Goal: Transaction & Acquisition: Purchase product/service

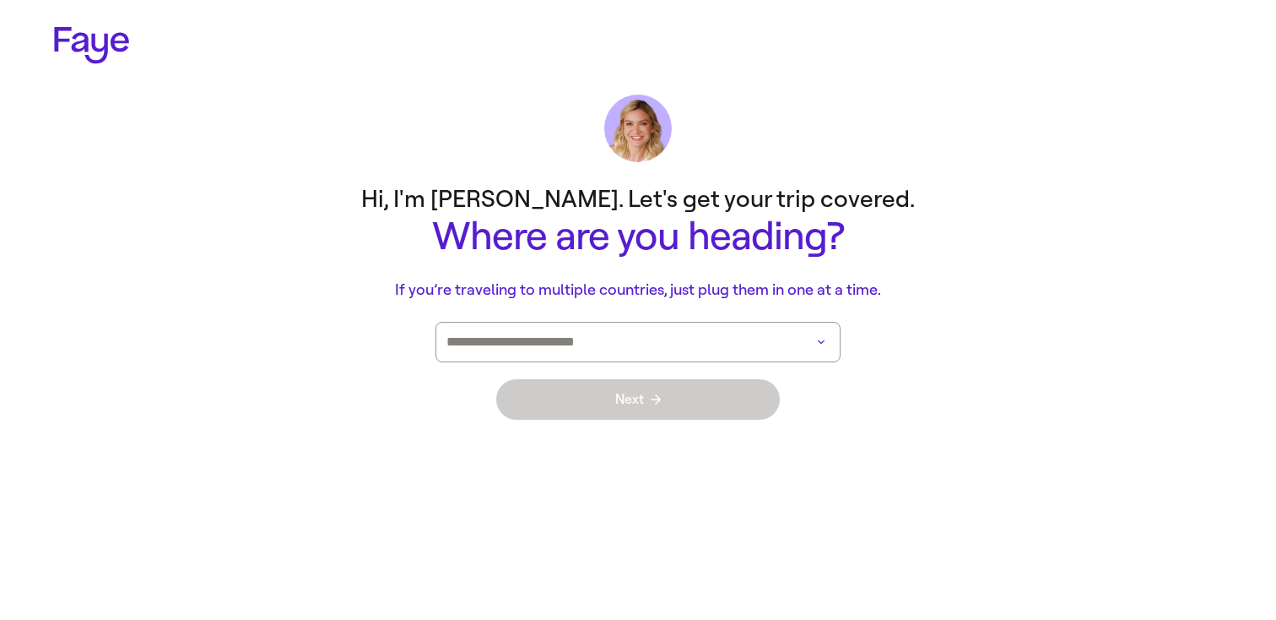
click at [758, 350] on input at bounding box center [615, 341] width 336 height 39
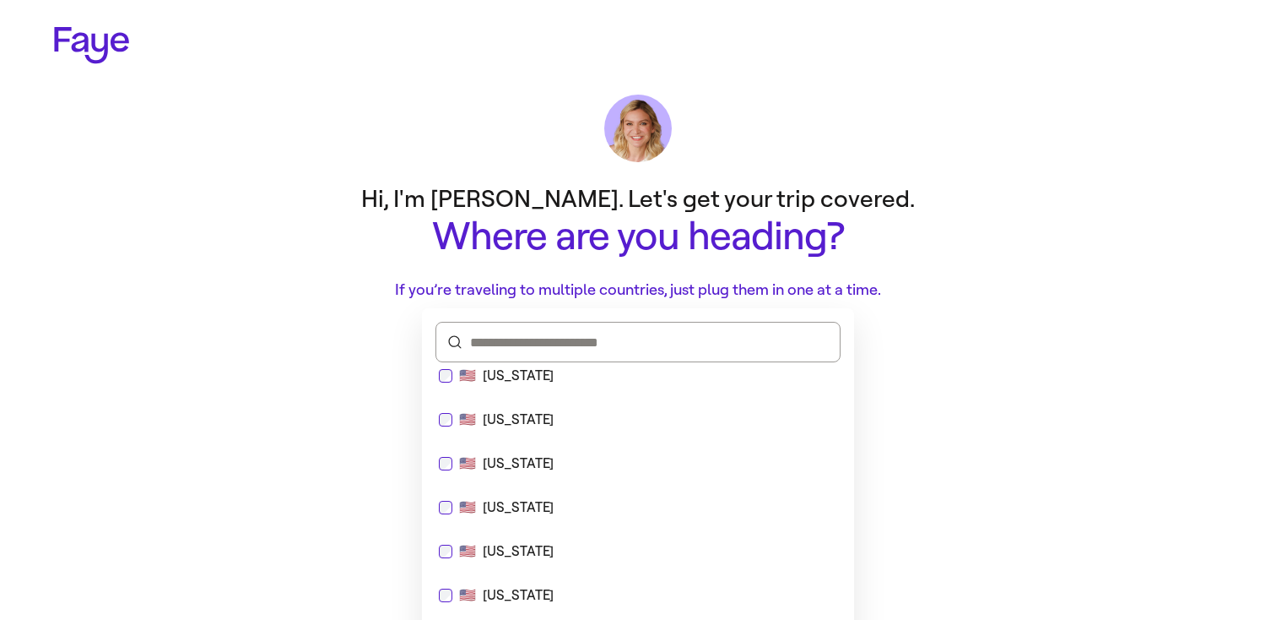
scroll to position [12433, 0]
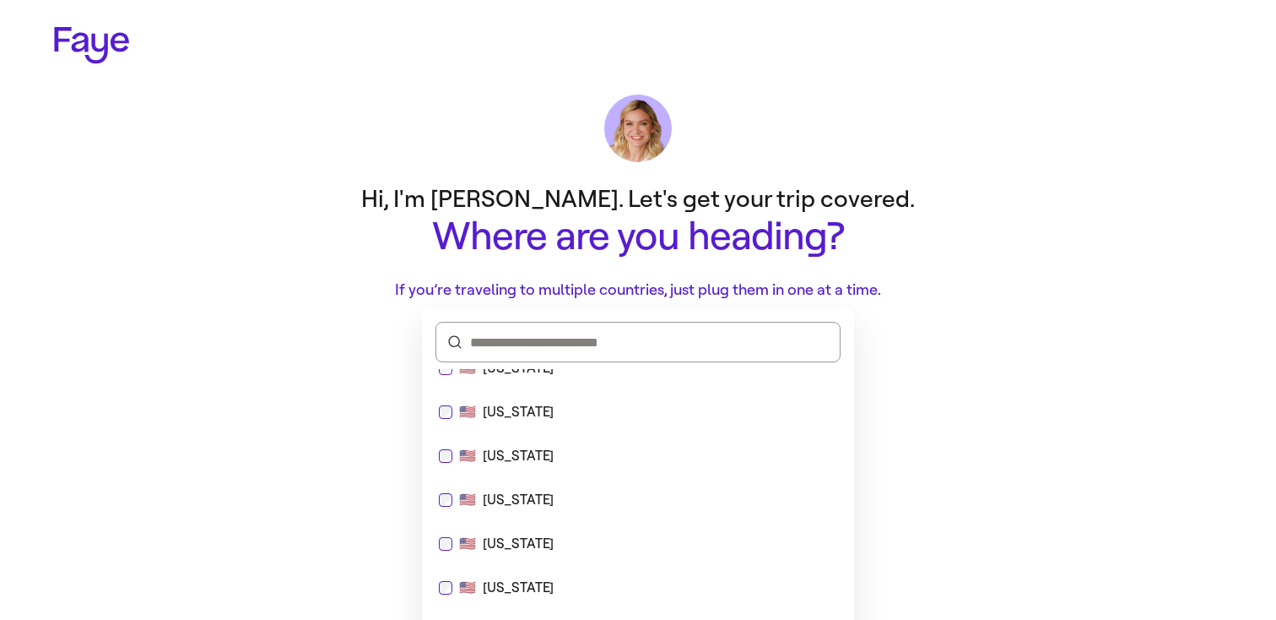
click at [519, 405] on div "[US_STATE]" at bounding box center [518, 412] width 71 height 20
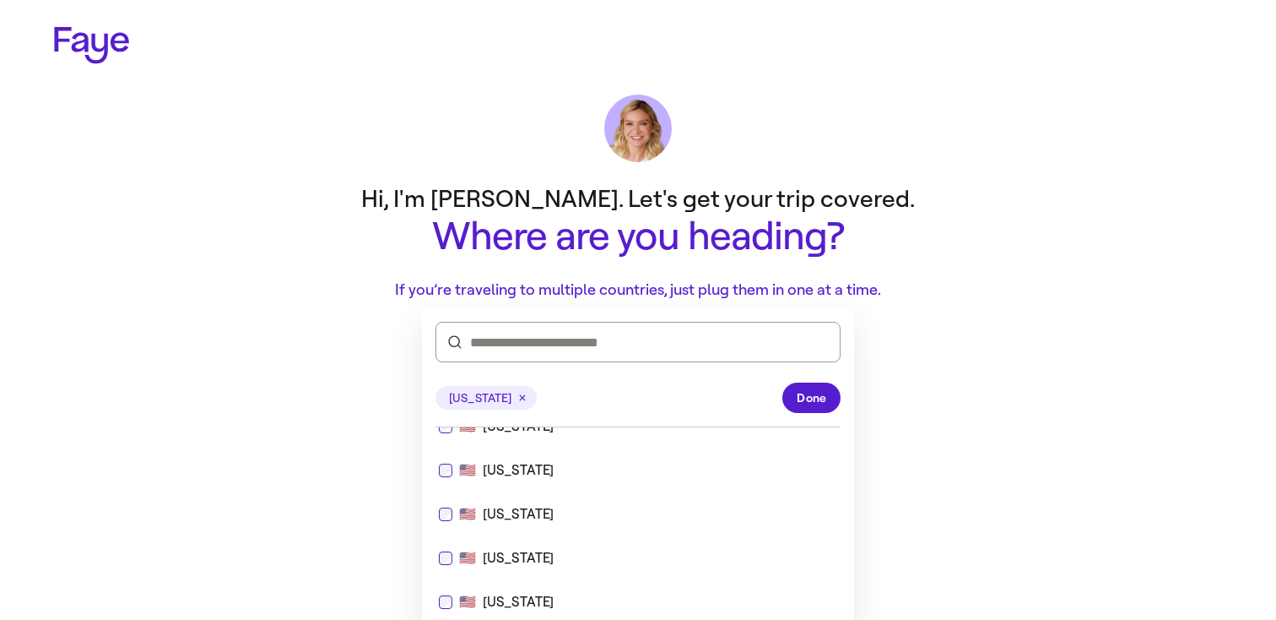
click at [515, 503] on div "🇺🇸 Texas" at bounding box center [638, 514] width 419 height 41
type input "**********"
click at [815, 398] on span "Done" at bounding box center [812, 398] width 30 height 18
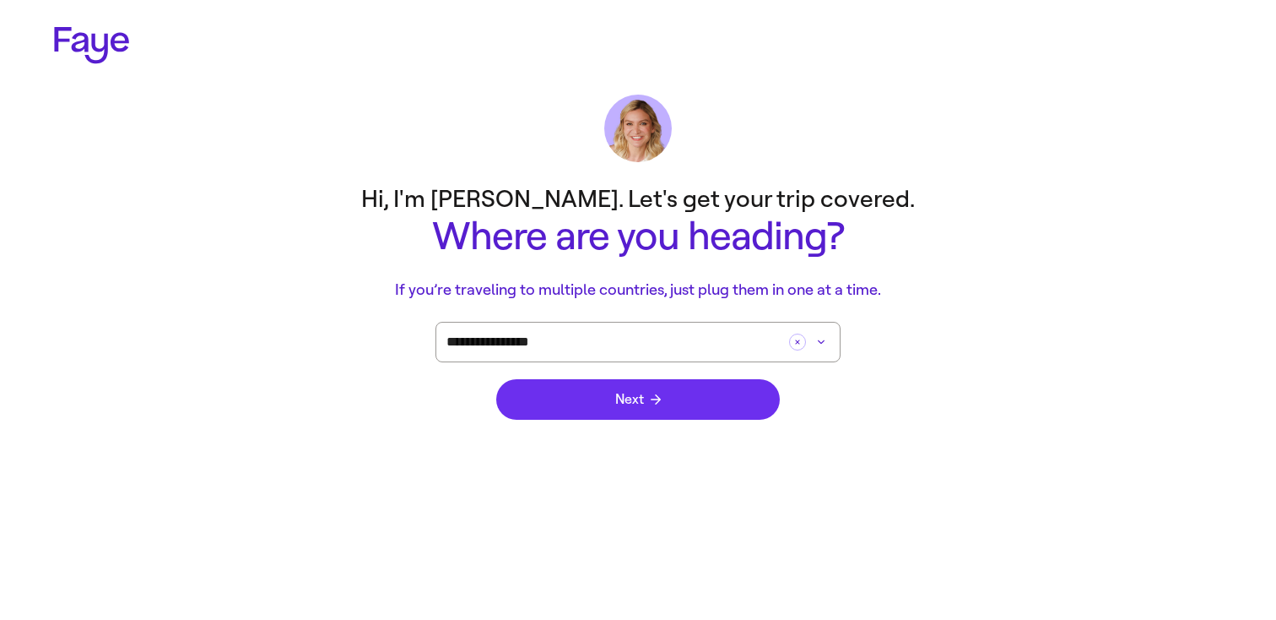
click at [690, 398] on button "Next" at bounding box center [638, 399] width 284 height 41
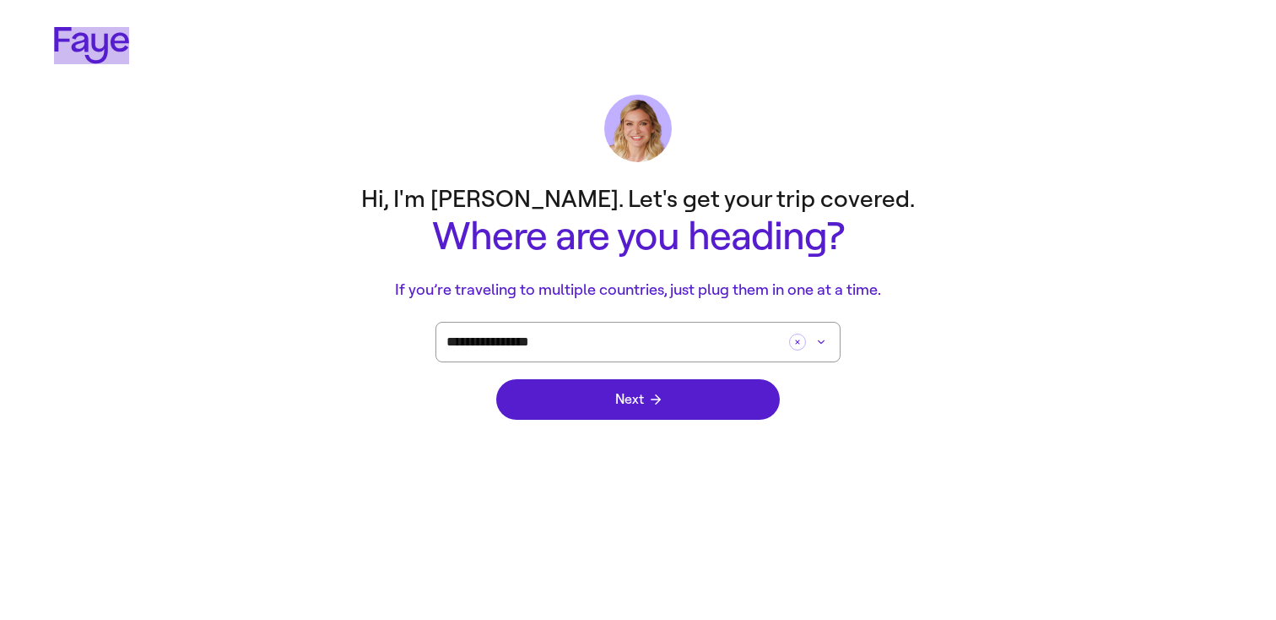
click at [108, 61] on icon at bounding box center [91, 45] width 75 height 37
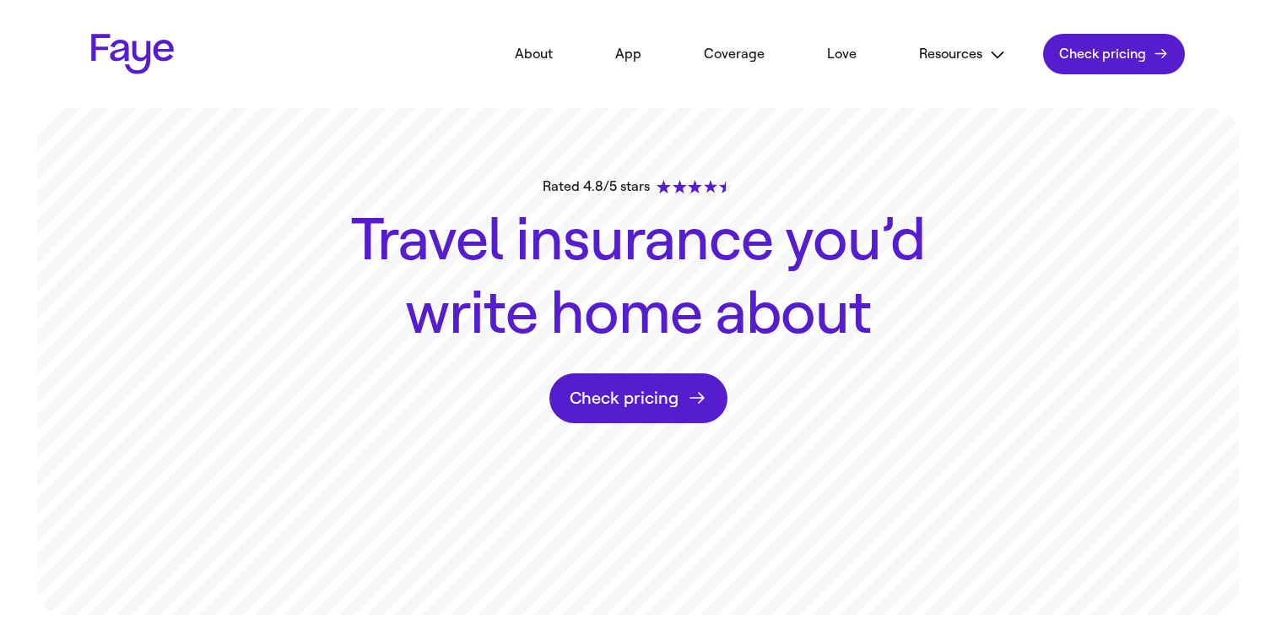
click at [643, 382] on link "Check pricing" at bounding box center [639, 398] width 178 height 50
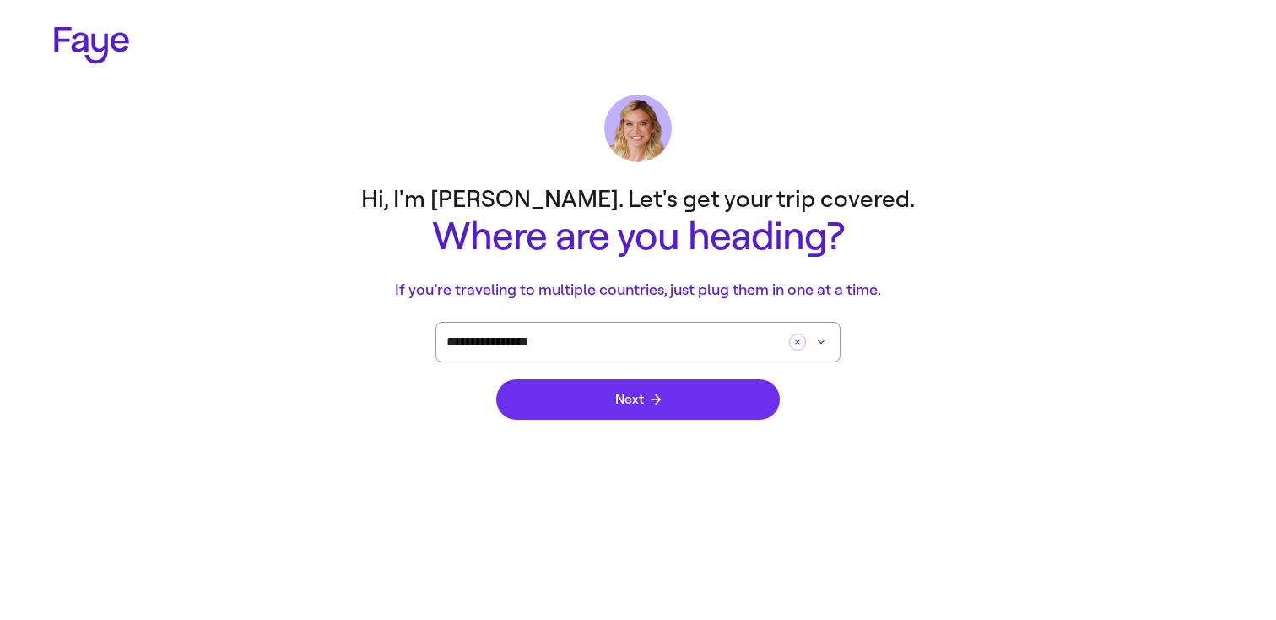
click at [643, 382] on button "Next" at bounding box center [638, 399] width 284 height 41
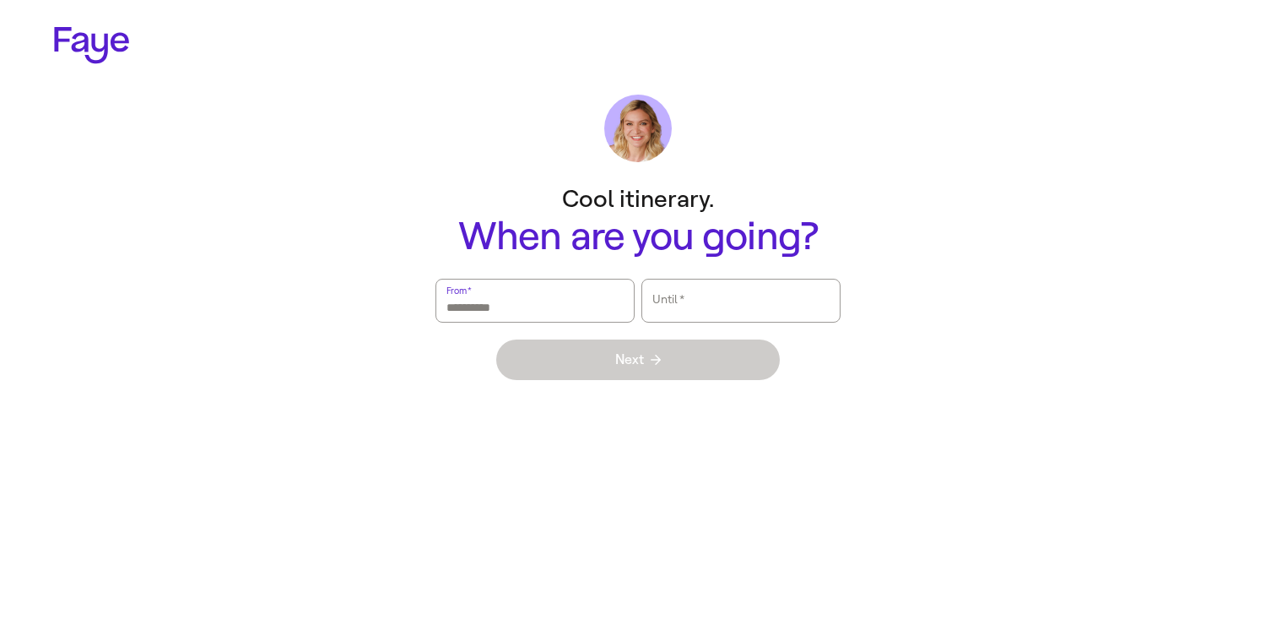
click at [584, 301] on input "From   *" at bounding box center [535, 300] width 177 height 39
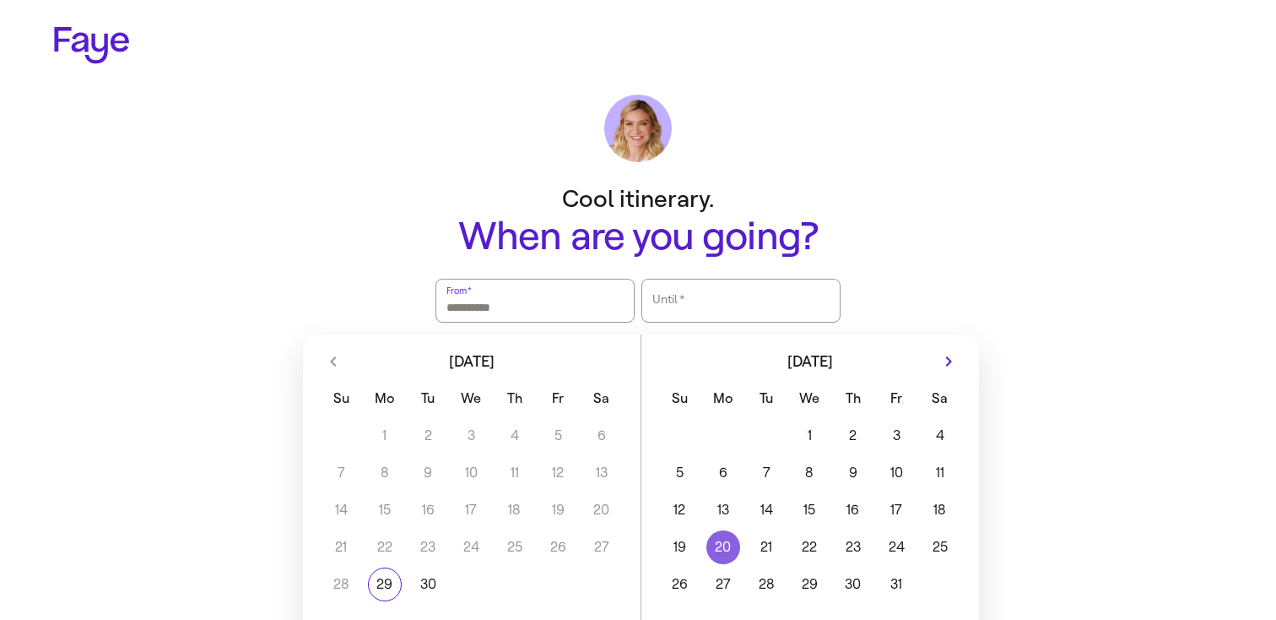
click at [732, 553] on button "20" at bounding box center [723, 547] width 43 height 34
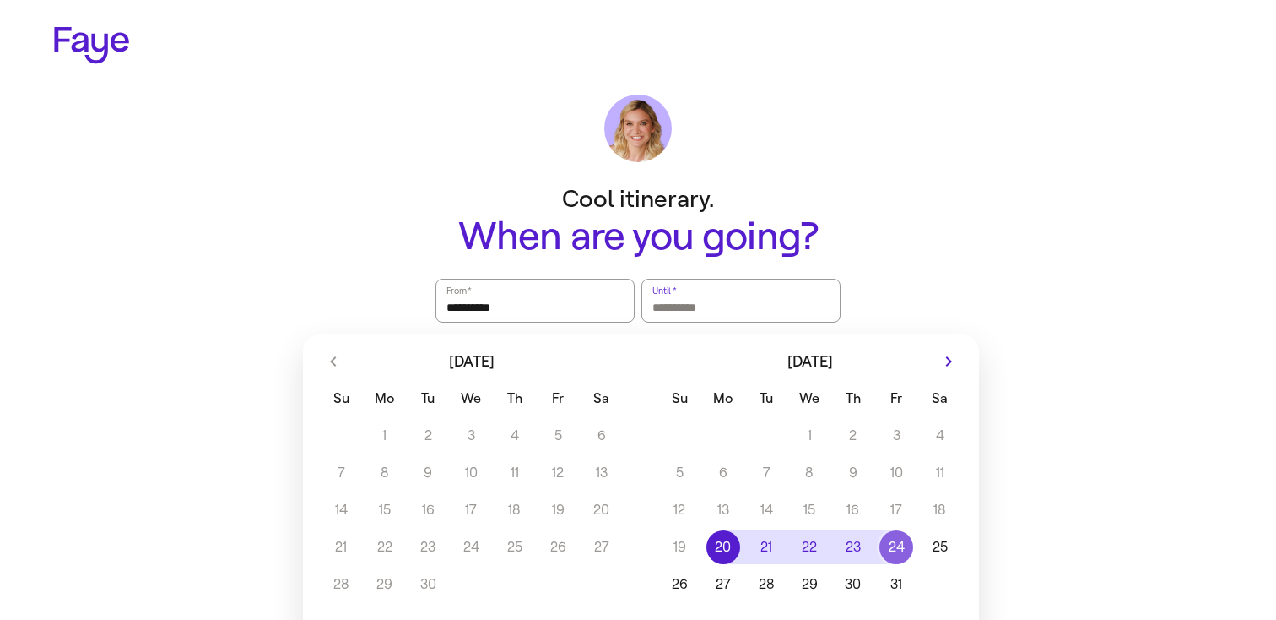
click at [897, 535] on button "24" at bounding box center [896, 547] width 43 height 34
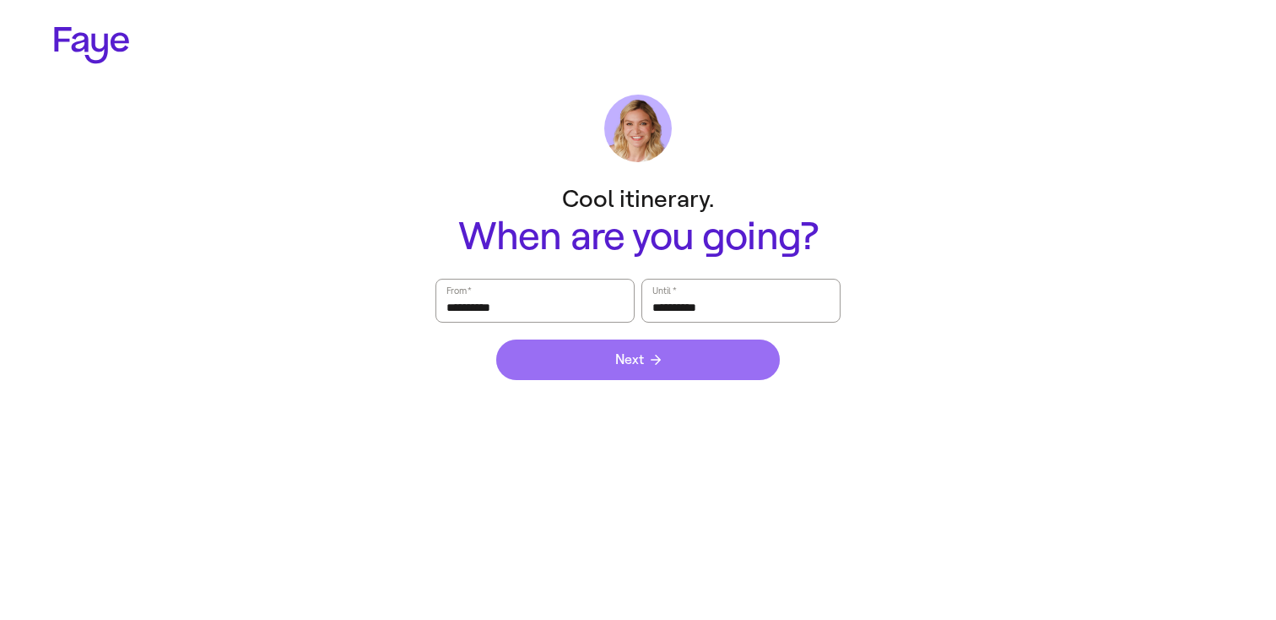
click at [658, 351] on button "Next" at bounding box center [638, 359] width 284 height 41
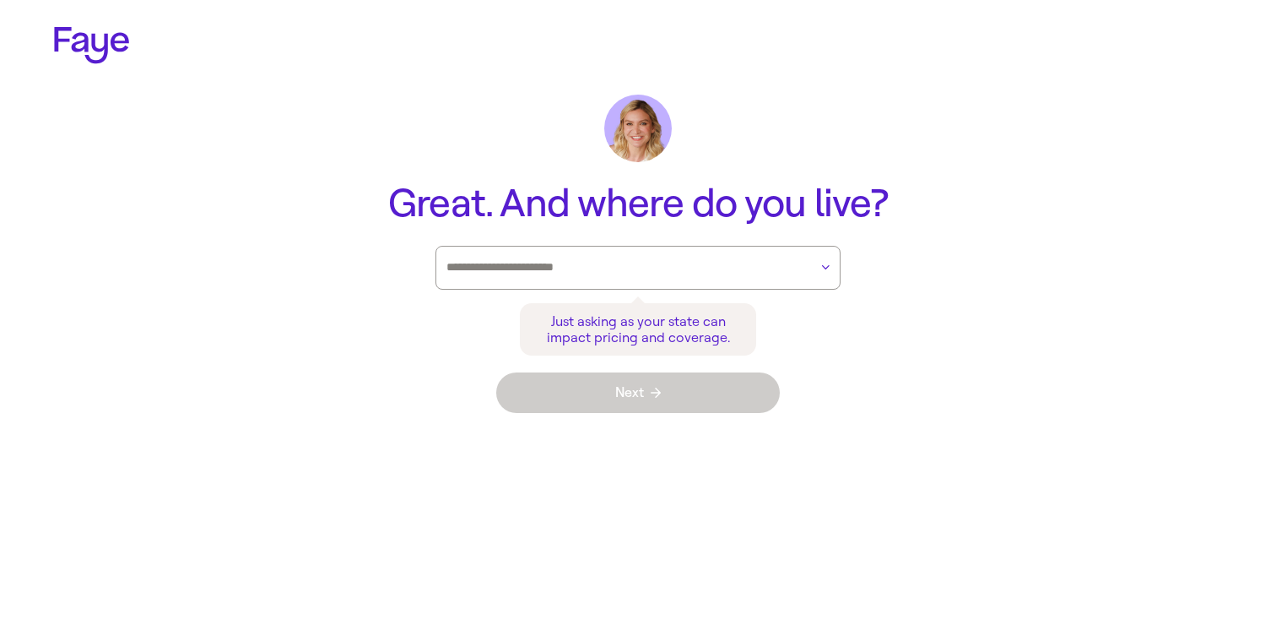
click at [666, 285] on div at bounding box center [628, 268] width 362 height 42
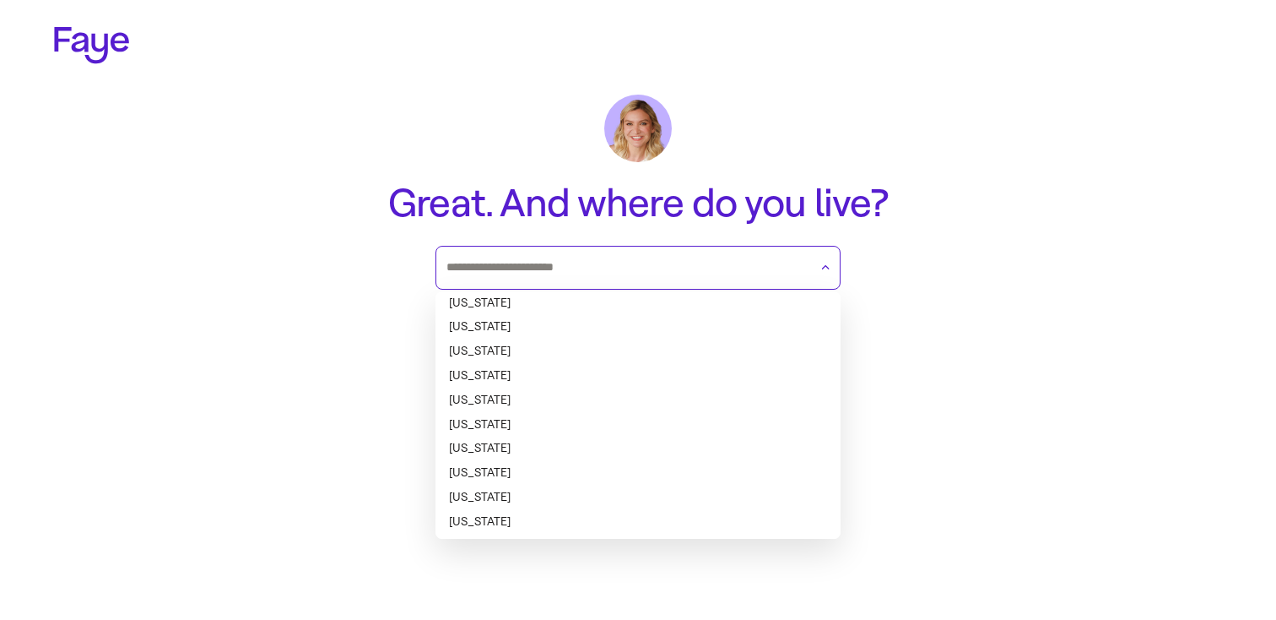
click at [637, 316] on li "Alaska" at bounding box center [638, 327] width 405 height 24
type input "******"
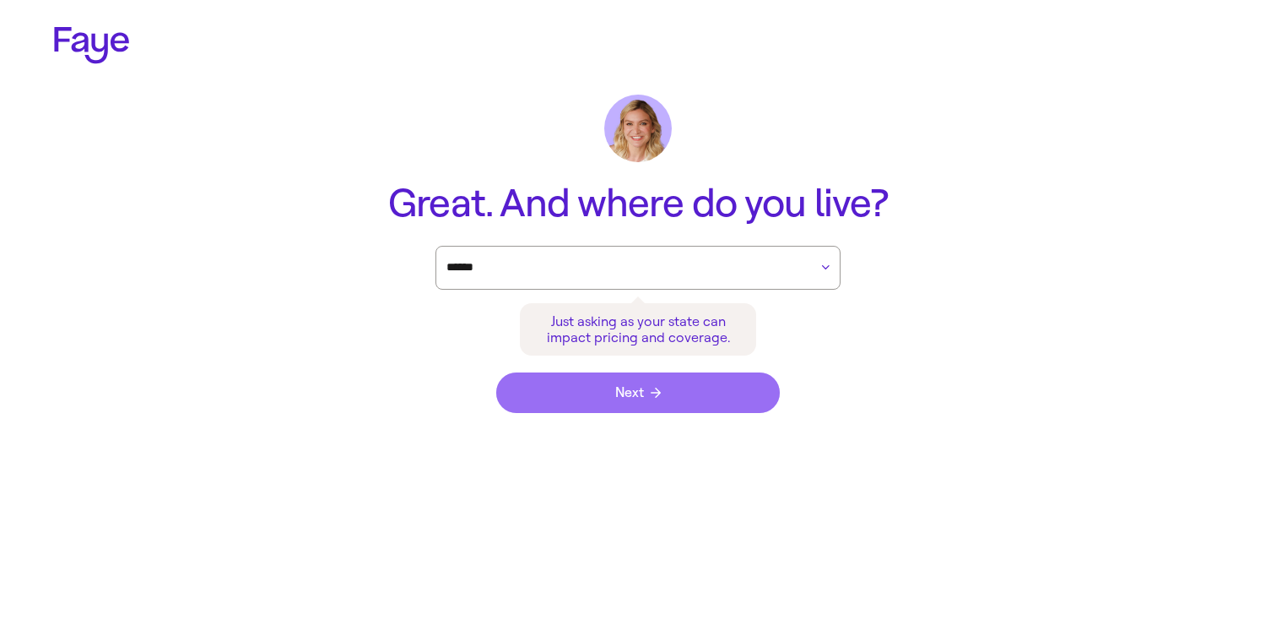
click at [666, 381] on button "Next" at bounding box center [638, 392] width 284 height 41
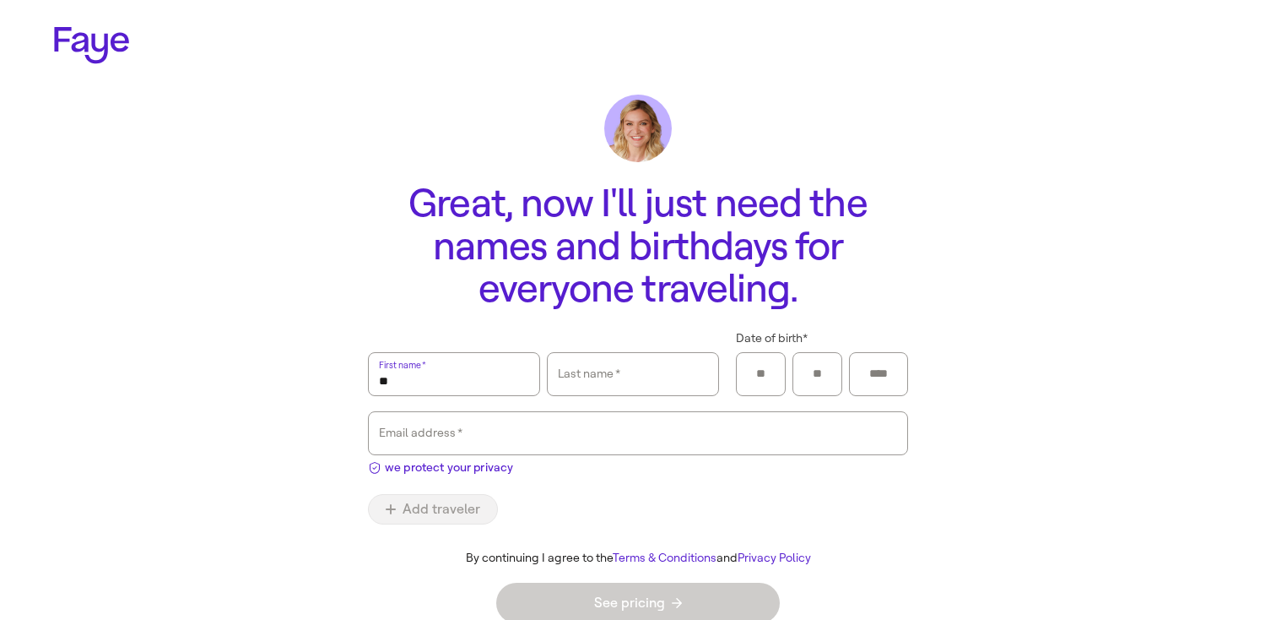
type input "*"
type input "****"
type input "***"
click at [771, 371] on input "Date of birth *" at bounding box center [761, 373] width 28 height 25
type input "**"
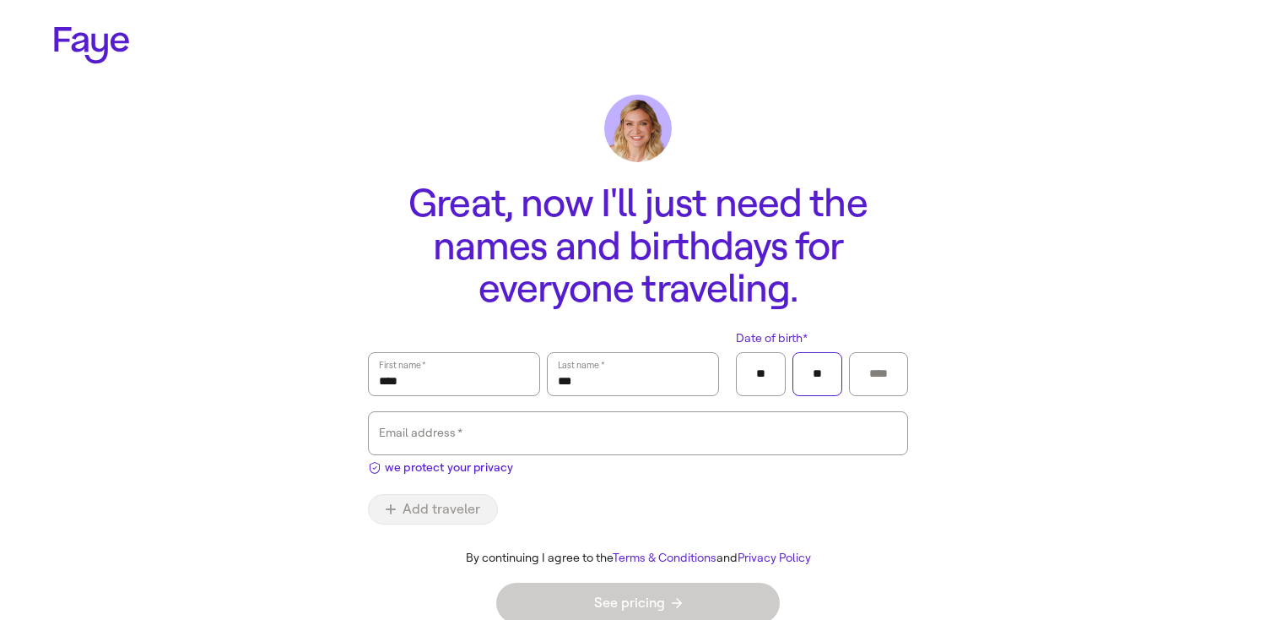
type input "**"
type input "****"
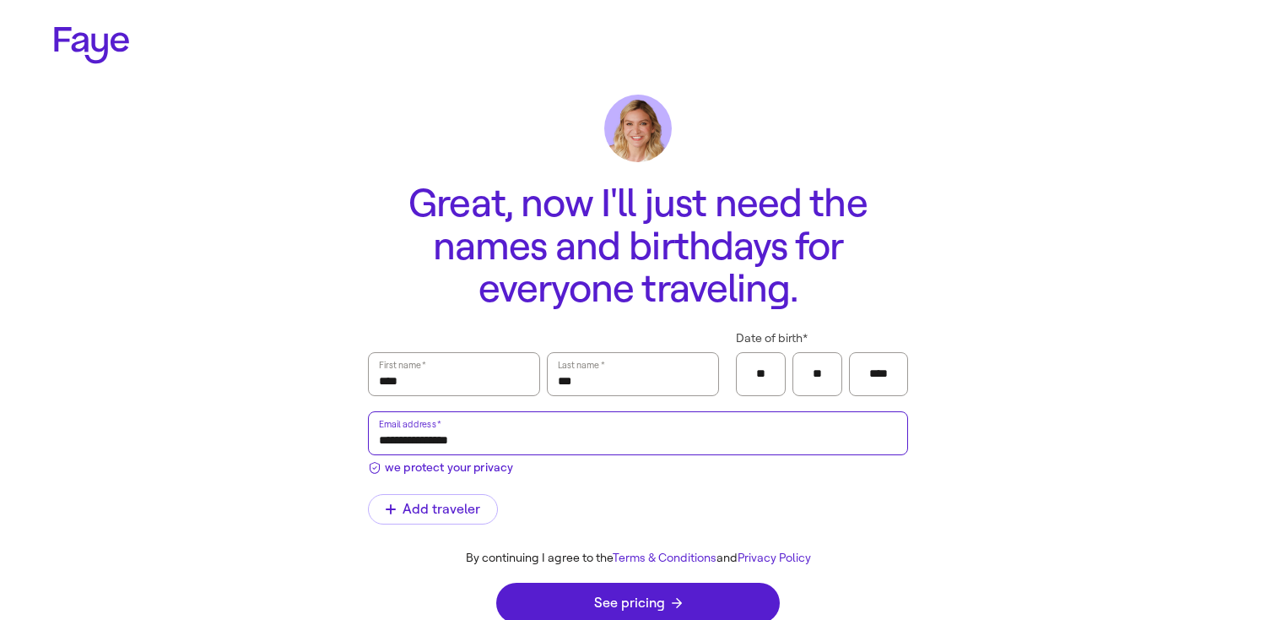
type input "**********"
click at [431, 479] on div "**********" at bounding box center [638, 405] width 540 height 149
click at [438, 467] on span "we protect your privacy" at bounding box center [449, 467] width 128 height 18
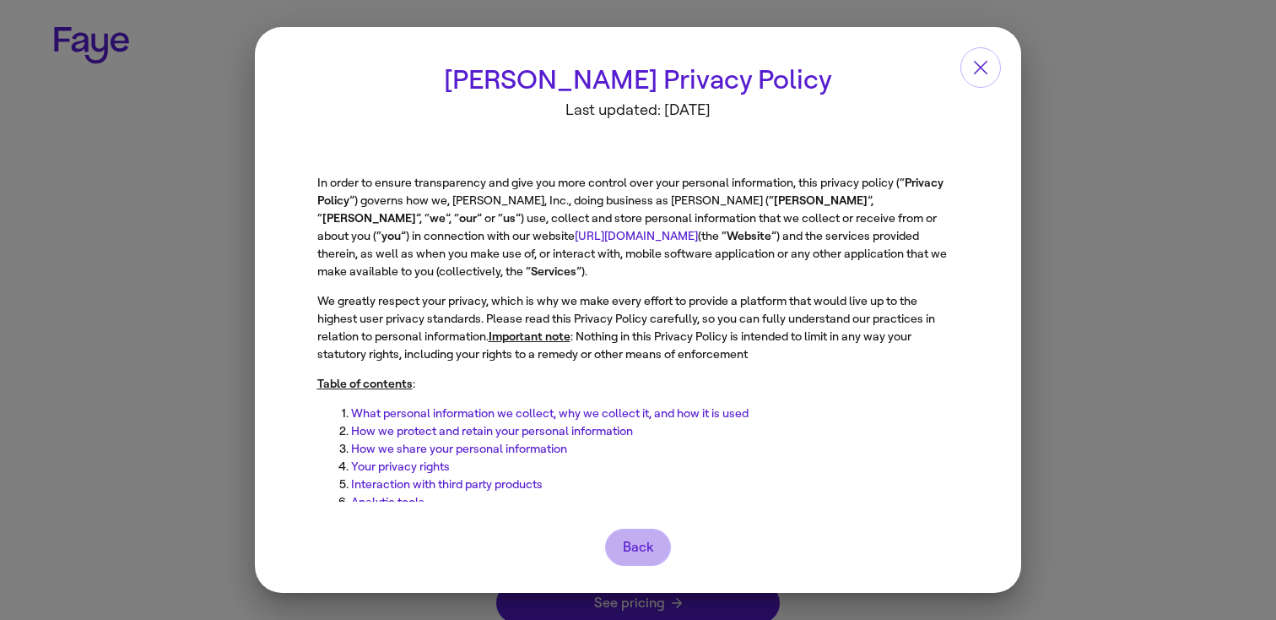
click at [640, 556] on button "Back" at bounding box center [638, 546] width 66 height 37
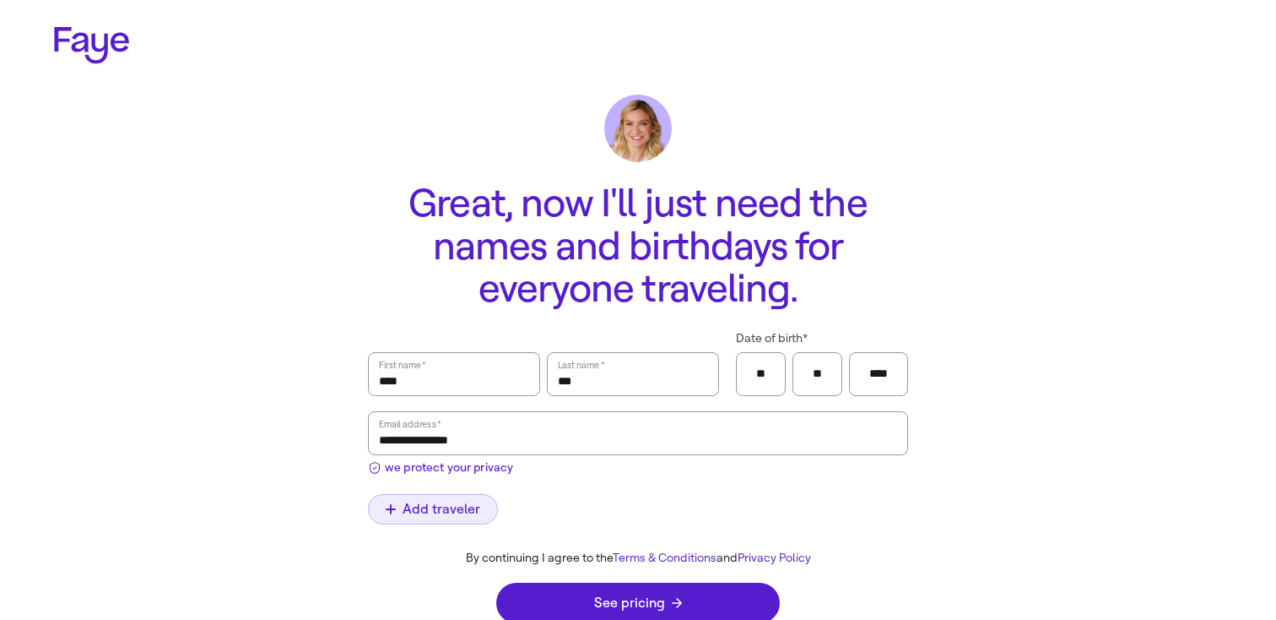
click at [423, 512] on span "Add traveler" at bounding box center [433, 509] width 95 height 14
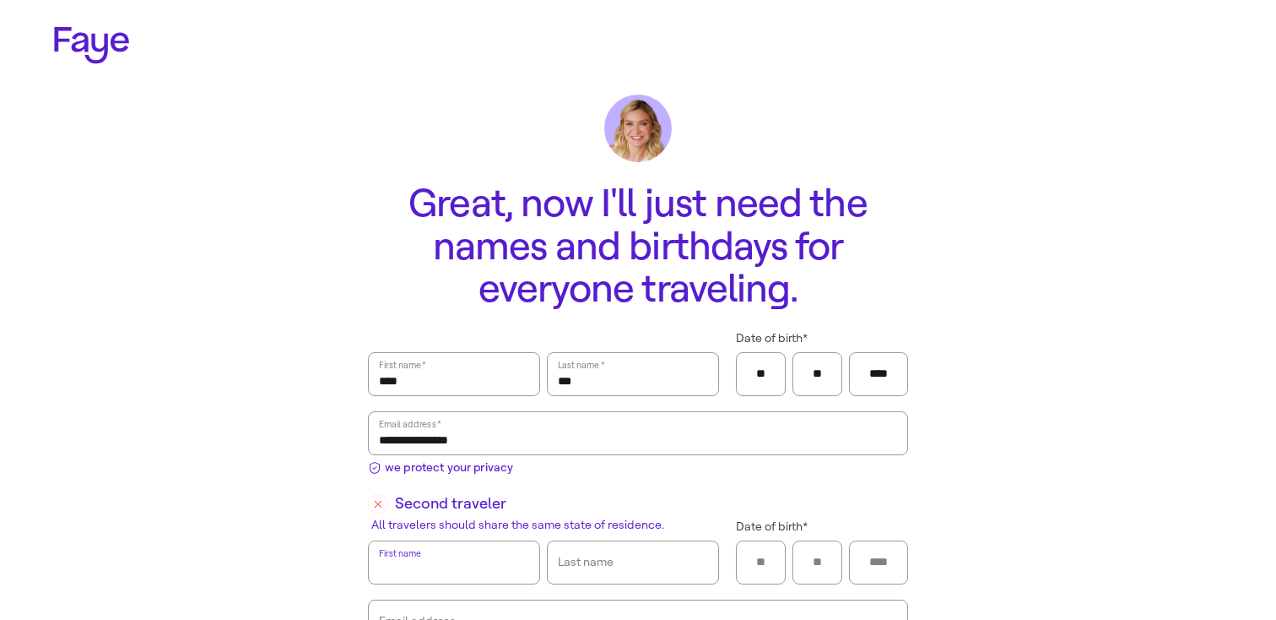
scroll to position [183, 0]
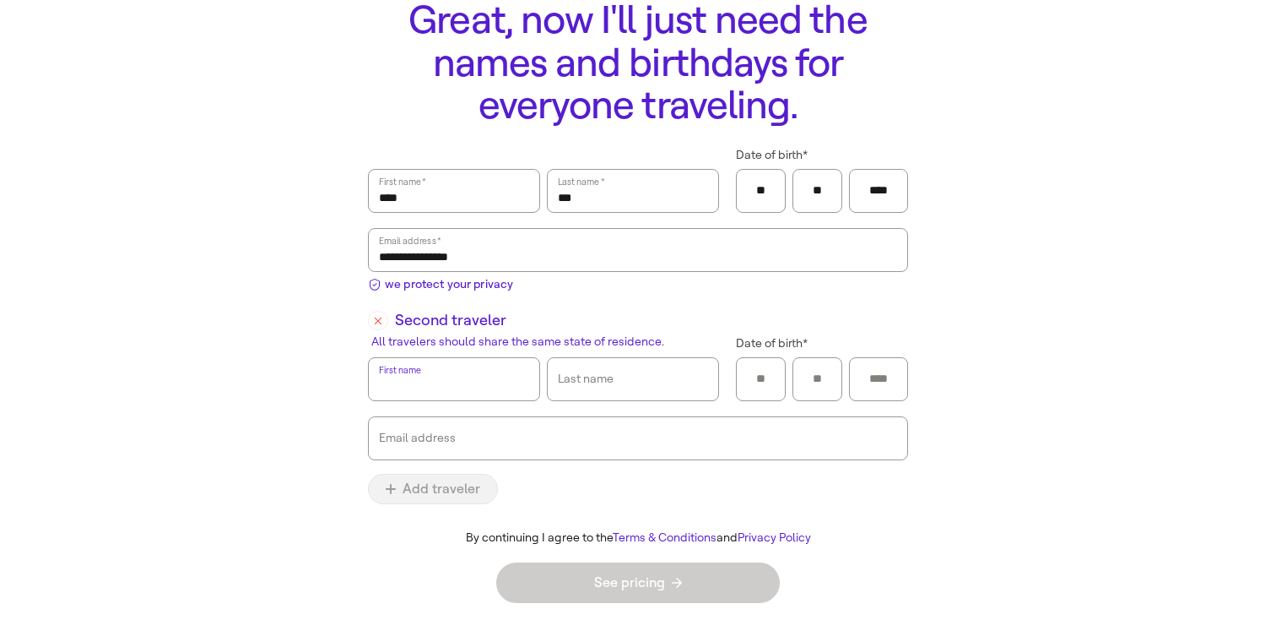
click at [375, 322] on icon "button" at bounding box center [378, 320] width 7 height 7
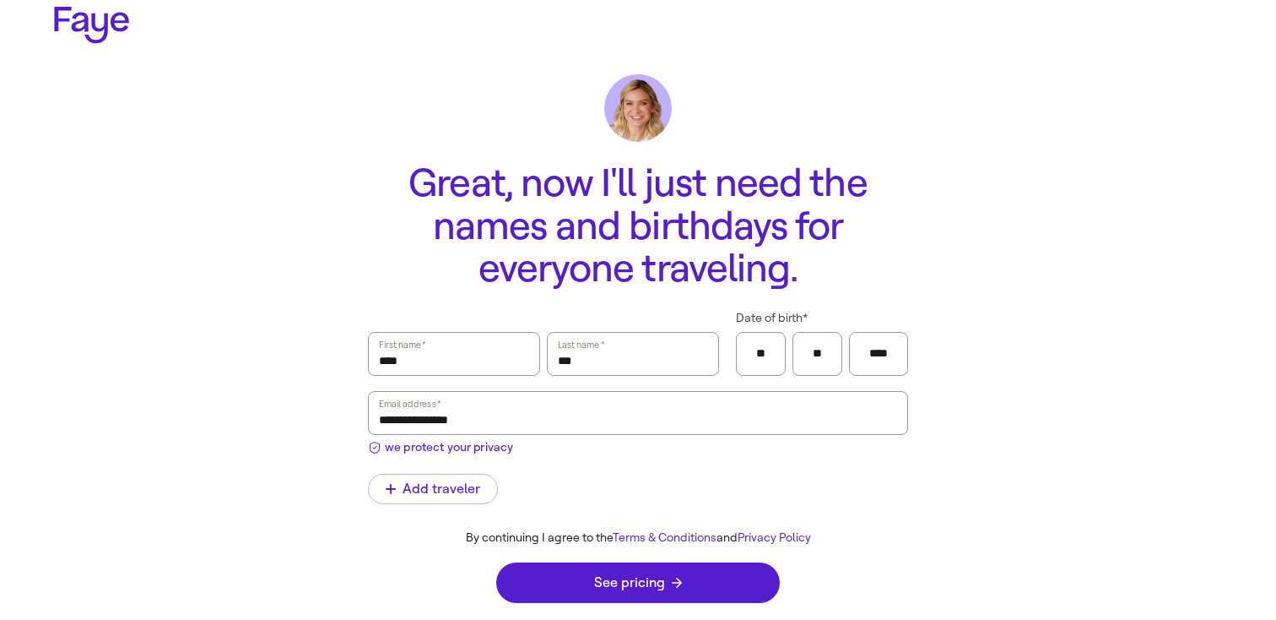
scroll to position [19, 0]
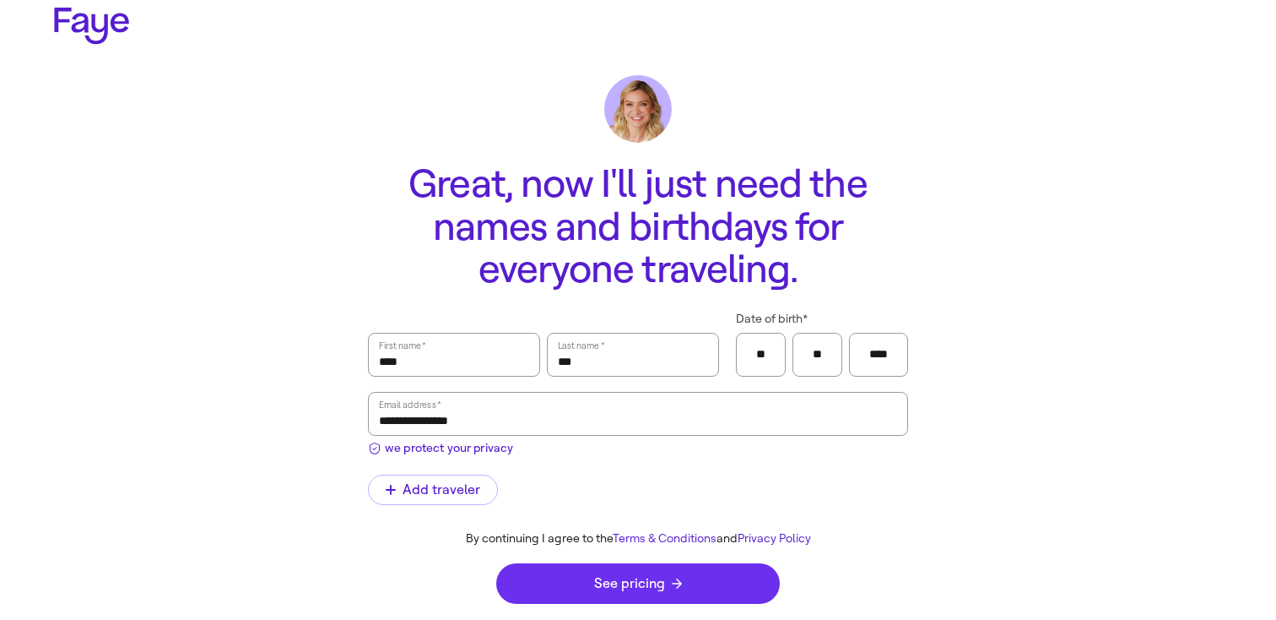
click at [555, 563] on button "See pricing" at bounding box center [638, 583] width 284 height 41
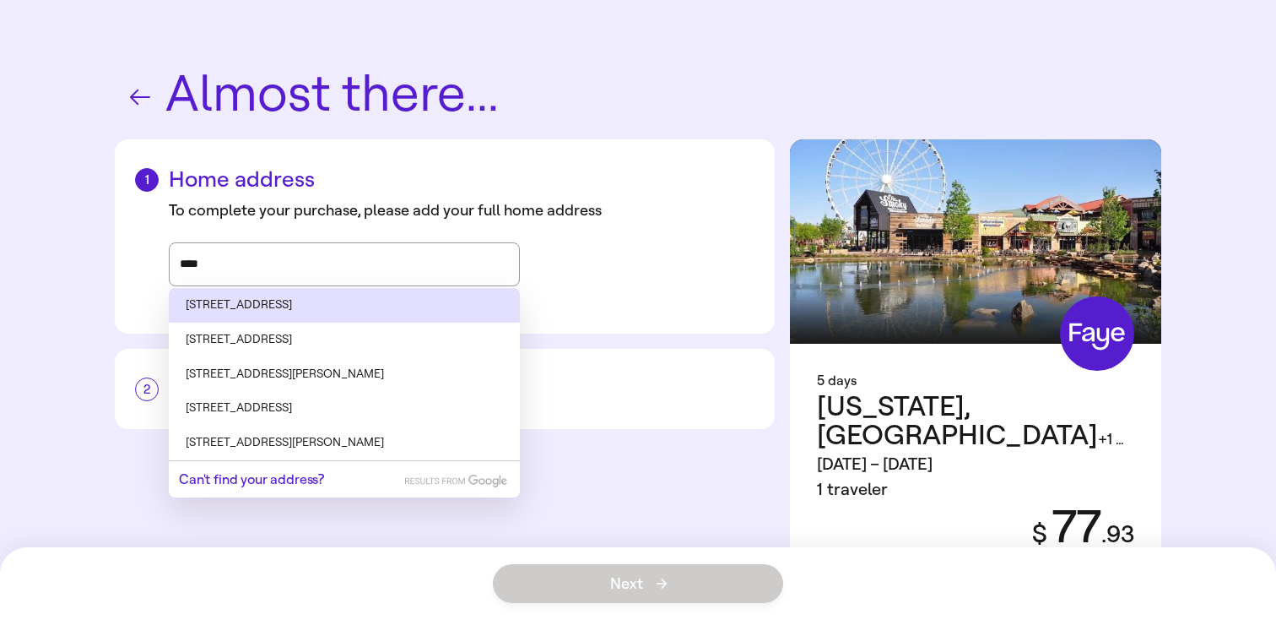
click at [430, 315] on li "4111 South Birch Cove Drive, Wasilla, AK" at bounding box center [344, 305] width 351 height 35
type input "**********"
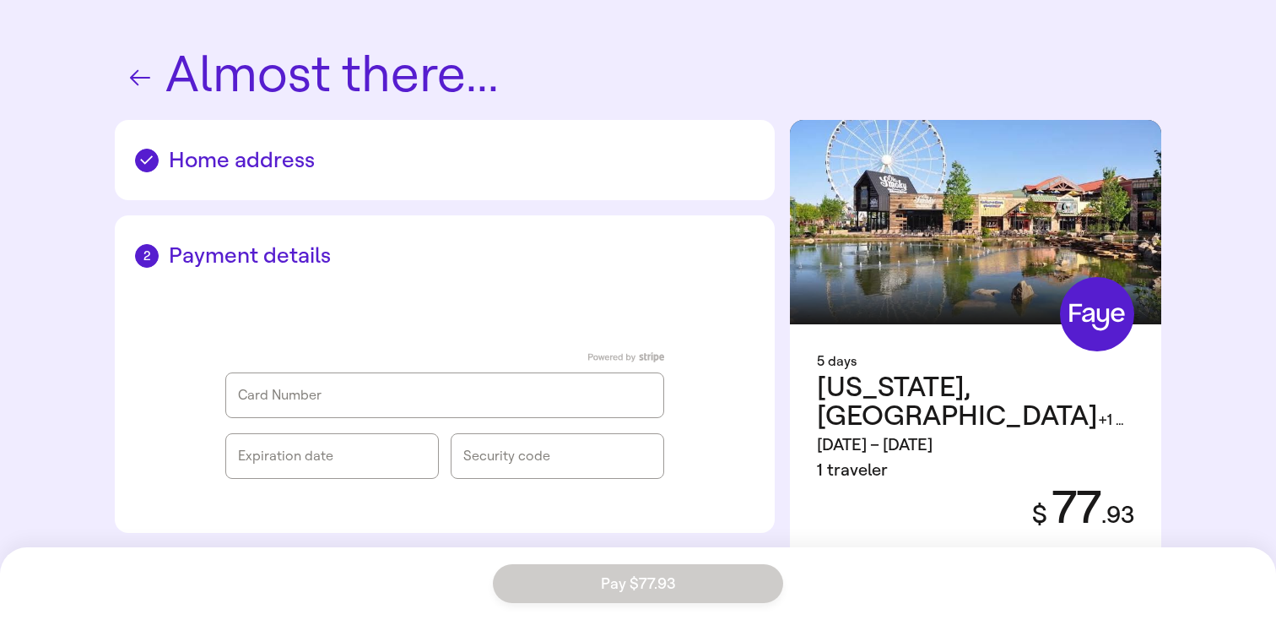
scroll to position [20, 0]
click at [402, 387] on div "Card Number" at bounding box center [445, 394] width 414 height 17
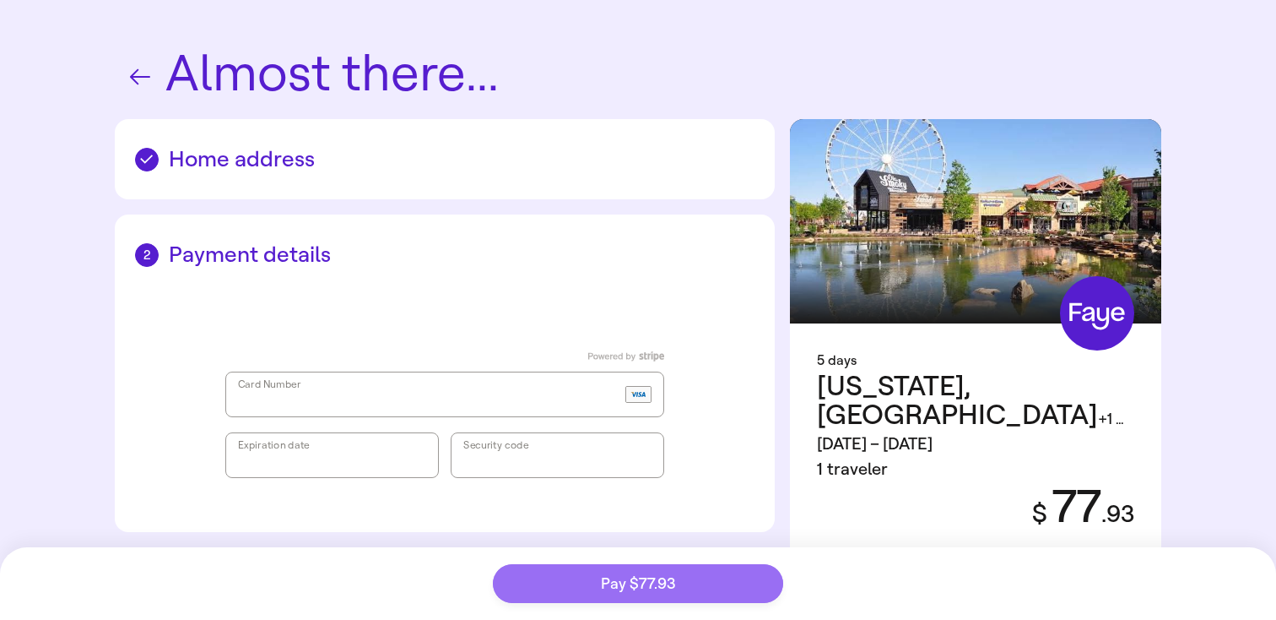
click at [593, 582] on button "Pay $77.93" at bounding box center [638, 583] width 290 height 39
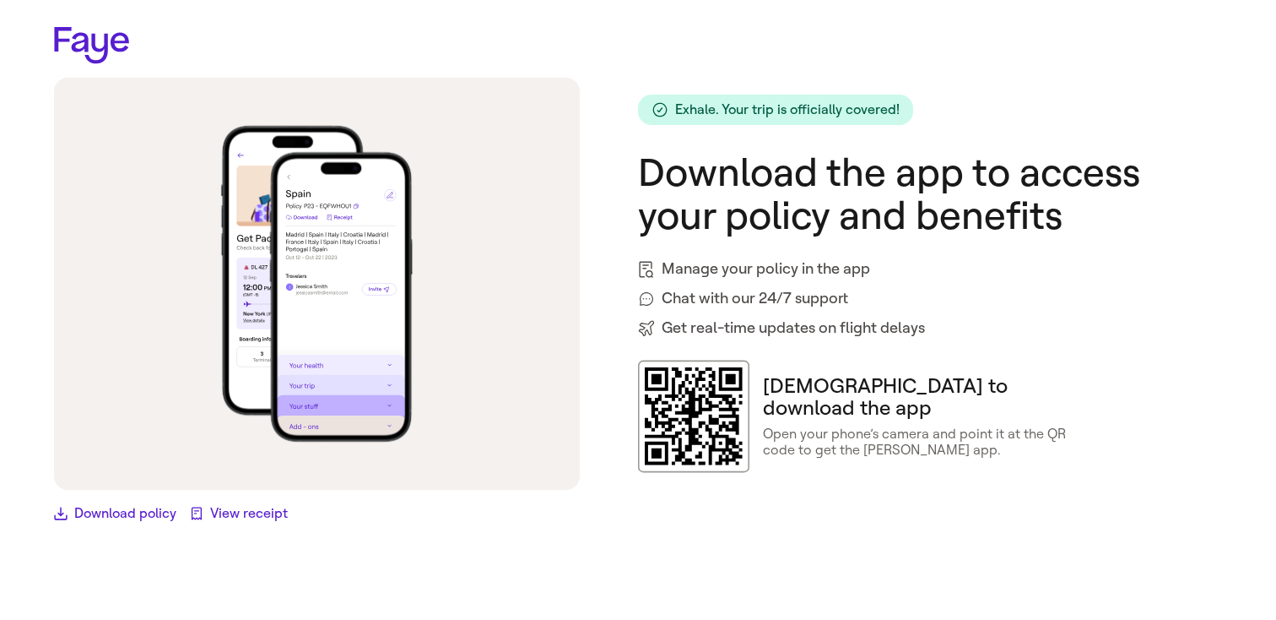
click at [162, 518] on link "Download policy" at bounding box center [115, 513] width 122 height 20
click at [165, 514] on link "Download policy" at bounding box center [115, 513] width 122 height 20
click at [112, 50] on icon at bounding box center [91, 45] width 75 height 37
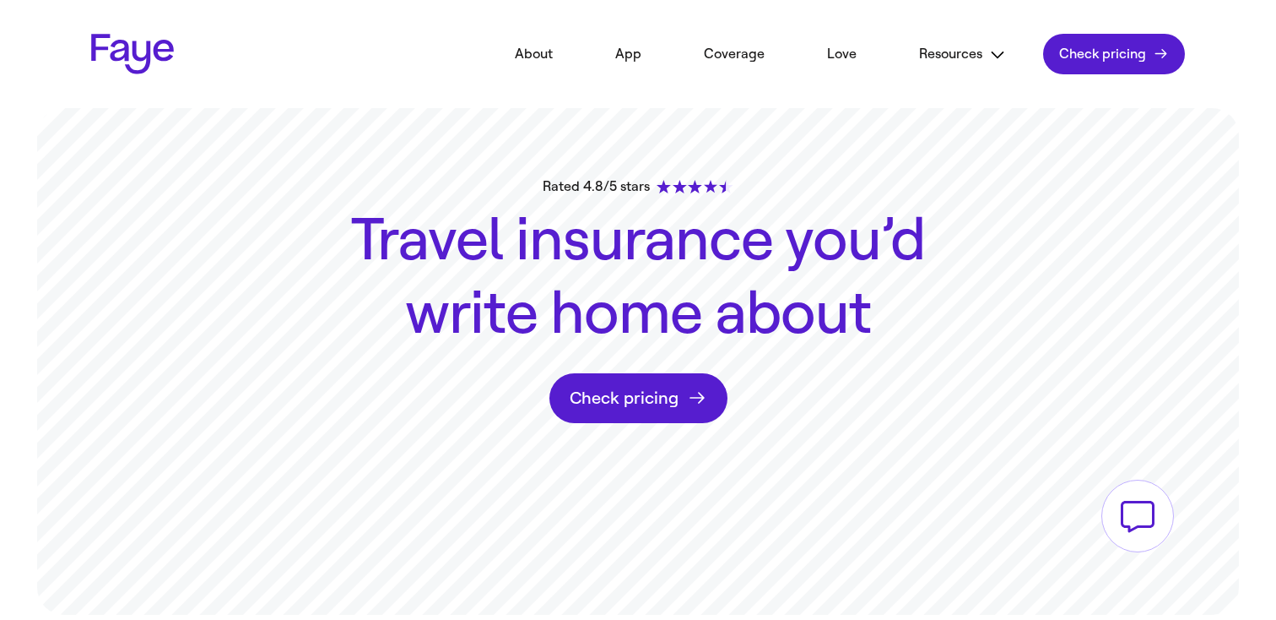
click at [664, 389] on link "Check pricing" at bounding box center [639, 398] width 178 height 50
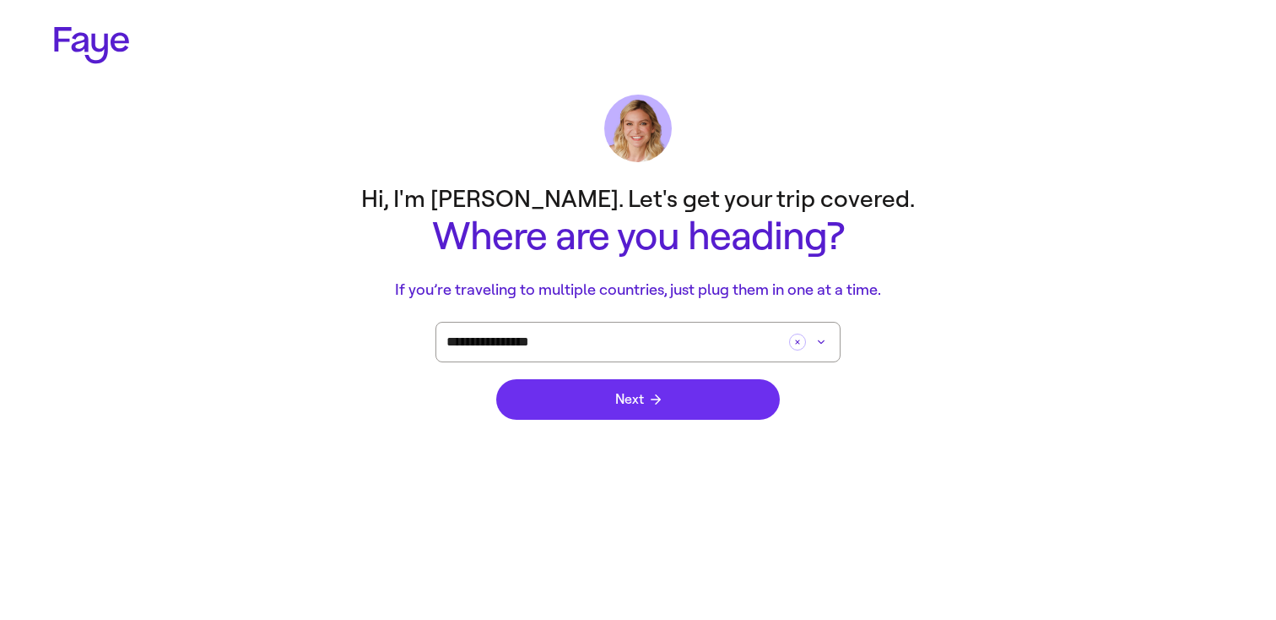
click at [658, 402] on icon "submit" at bounding box center [656, 399] width 10 height 10
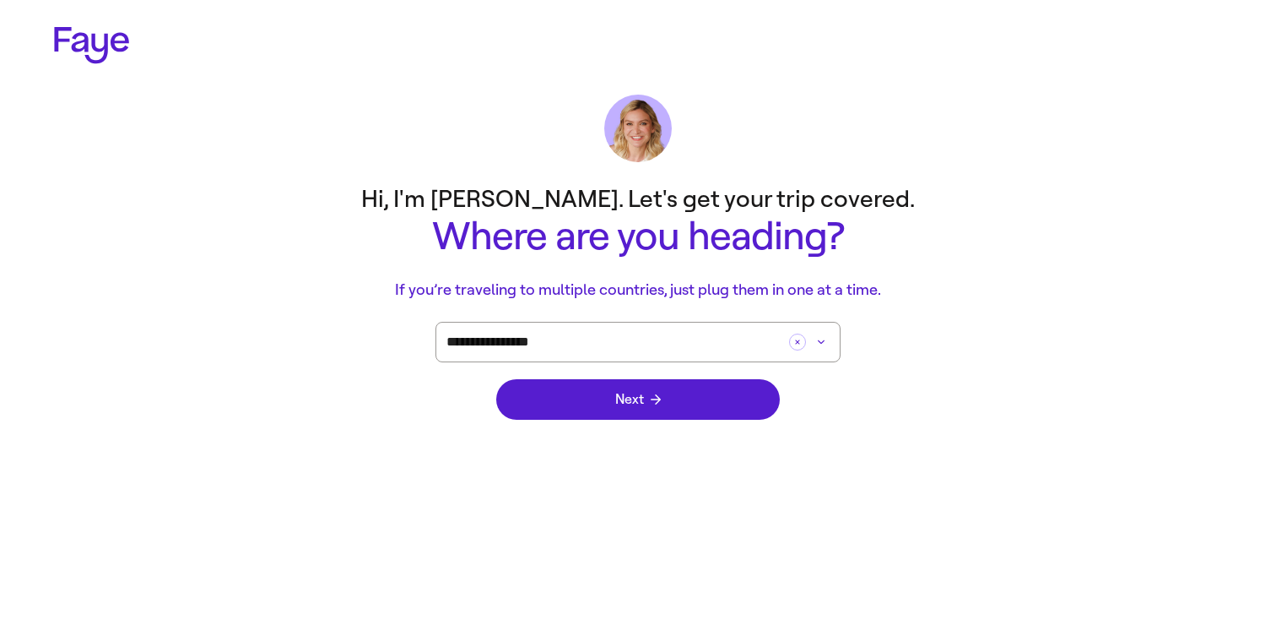
click at [80, 20] on div "2.33.0" at bounding box center [638, 88] width 1276 height 176
click at [81, 30] on icon at bounding box center [91, 45] width 75 height 37
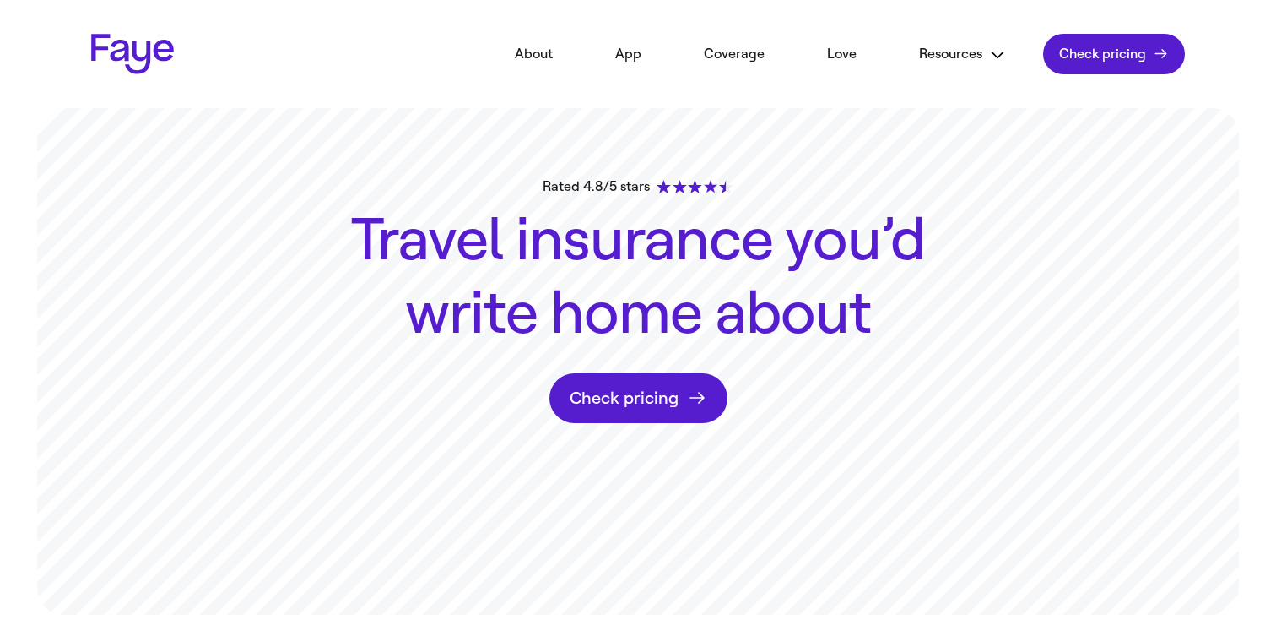
click at [664, 395] on link "Check pricing" at bounding box center [639, 398] width 178 height 50
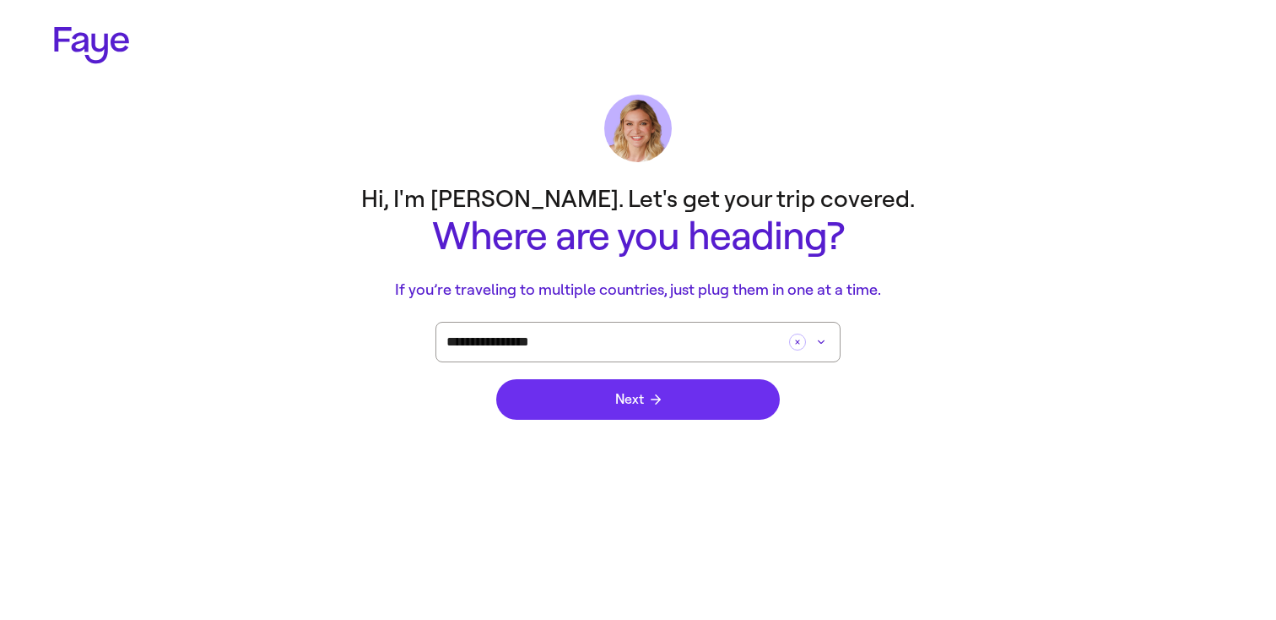
click at [582, 388] on button "Next" at bounding box center [638, 399] width 284 height 41
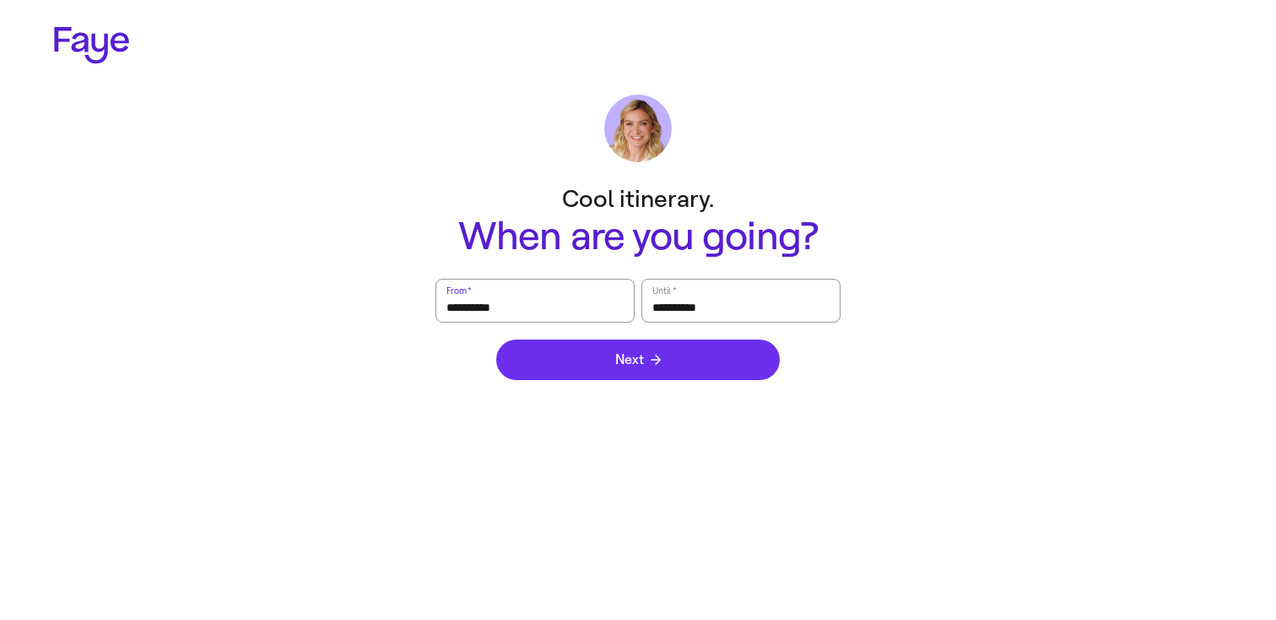
click at [610, 352] on button "Next" at bounding box center [638, 359] width 284 height 41
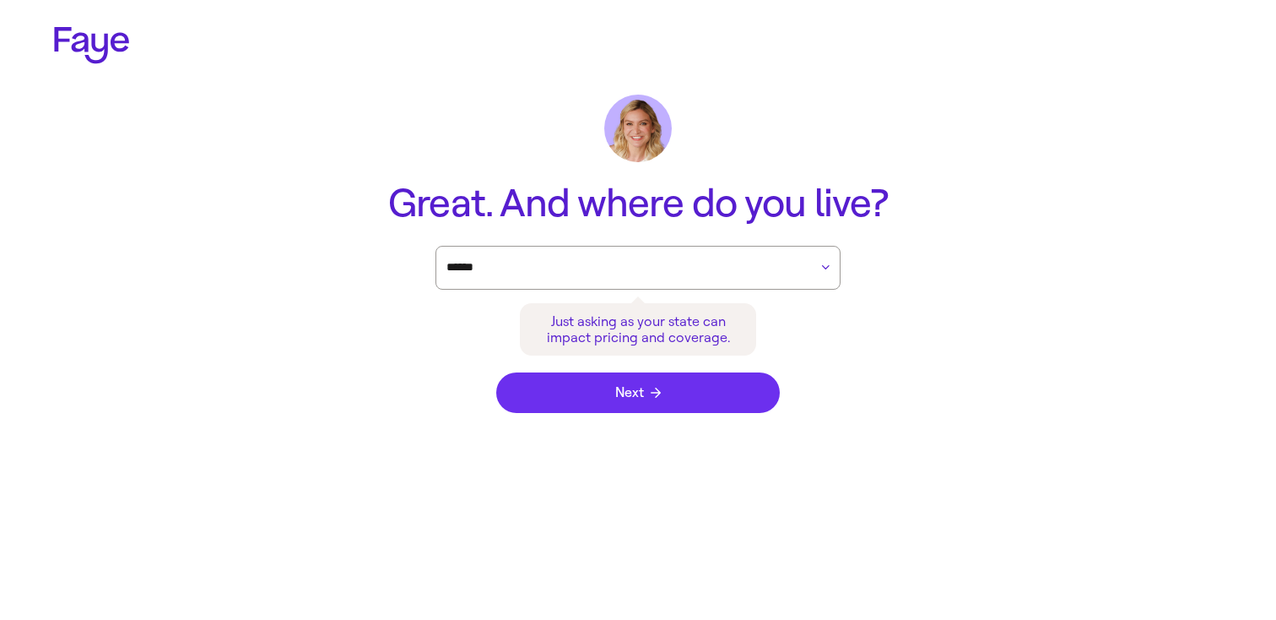
click at [613, 385] on button "Next" at bounding box center [638, 392] width 284 height 41
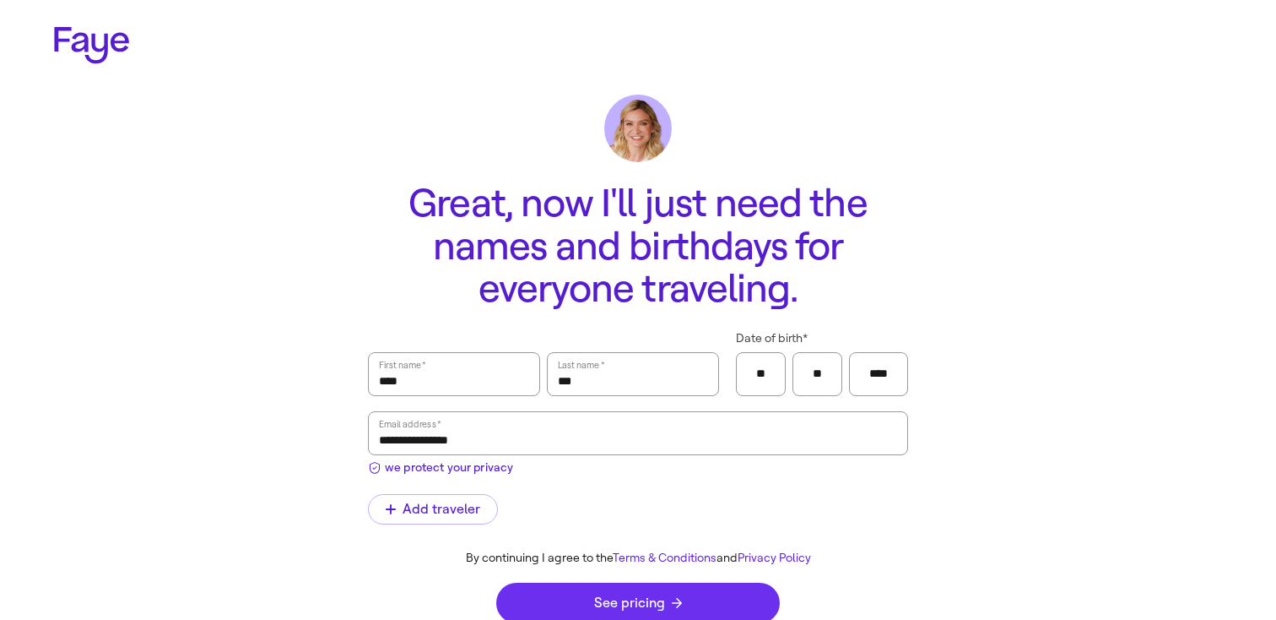
click at [645, 584] on button "See pricing" at bounding box center [638, 602] width 284 height 41
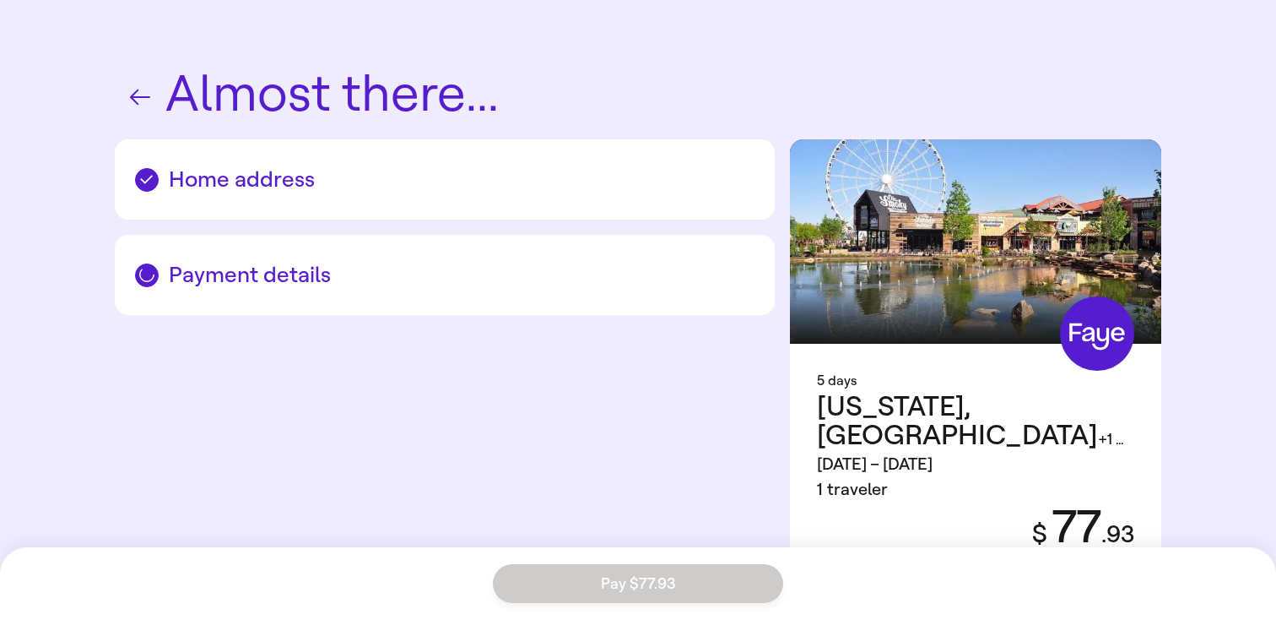
click at [328, 166] on h2 "Home address" at bounding box center [445, 179] width 620 height 26
